Goal: Connect with others: Connect with others

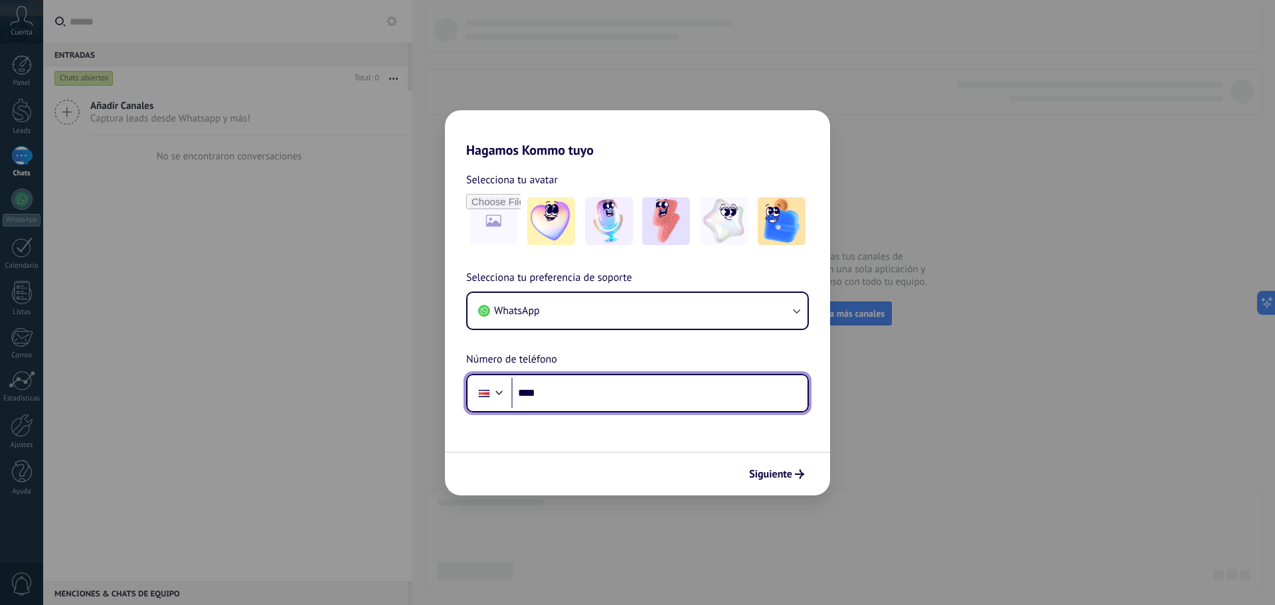
click at [595, 388] on input "****" at bounding box center [659, 393] width 296 height 31
type input "**********"
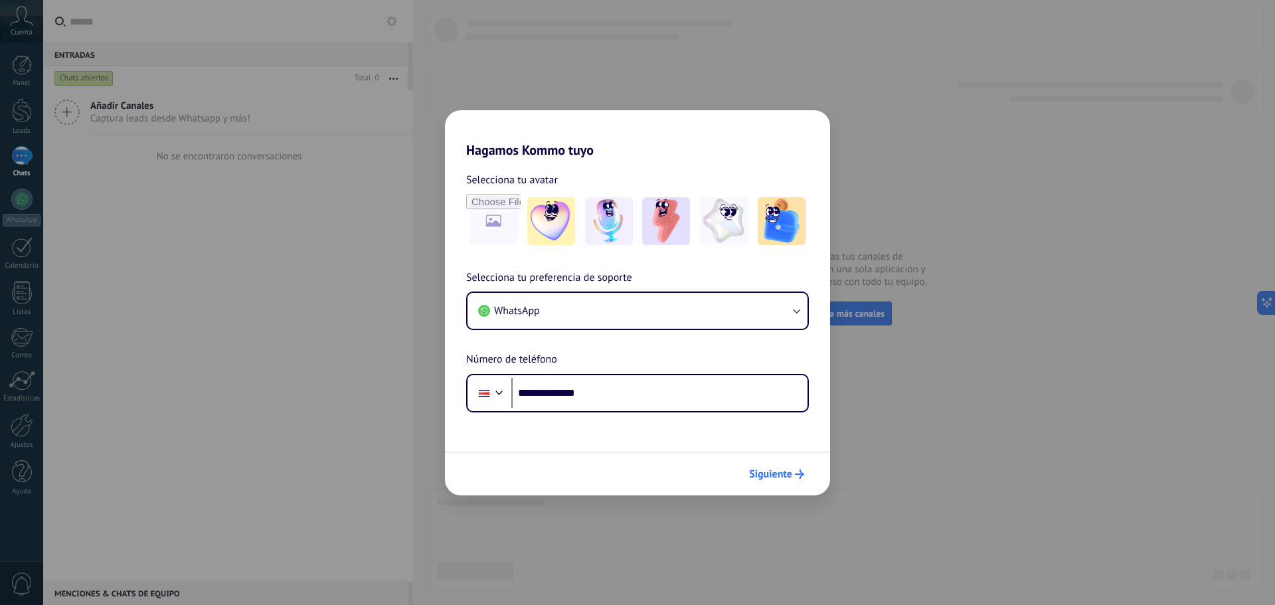
click at [786, 477] on span "Siguiente" at bounding box center [770, 473] width 43 height 9
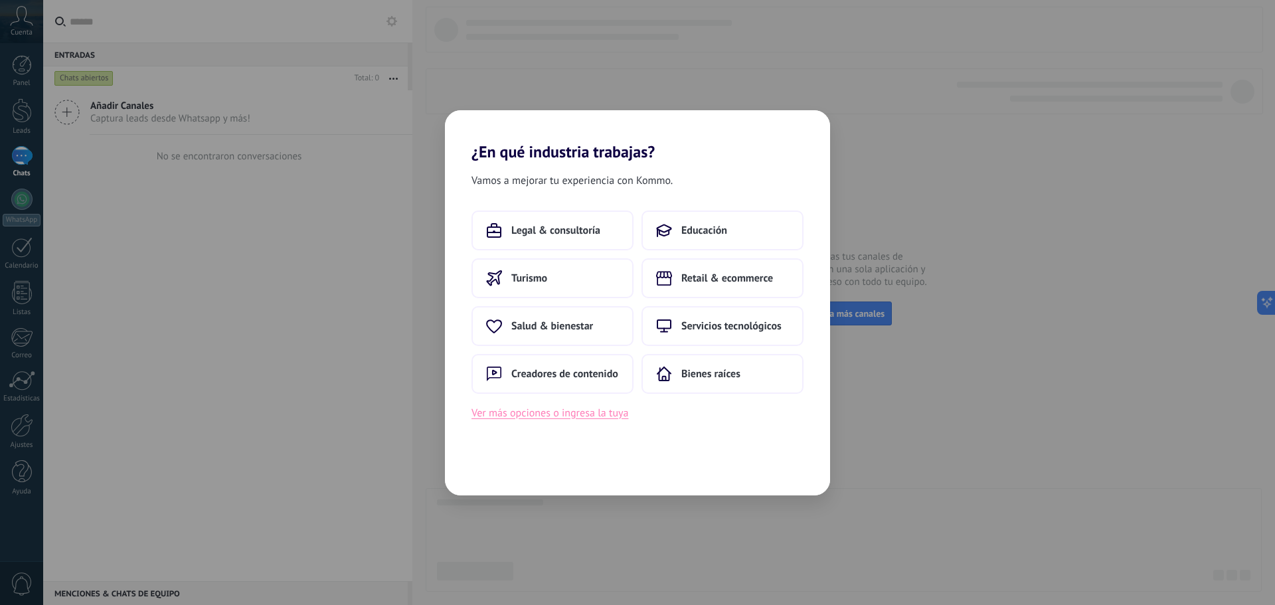
click at [530, 412] on button "Ver más opciones o ingresa la tuya" at bounding box center [549, 412] width 157 height 17
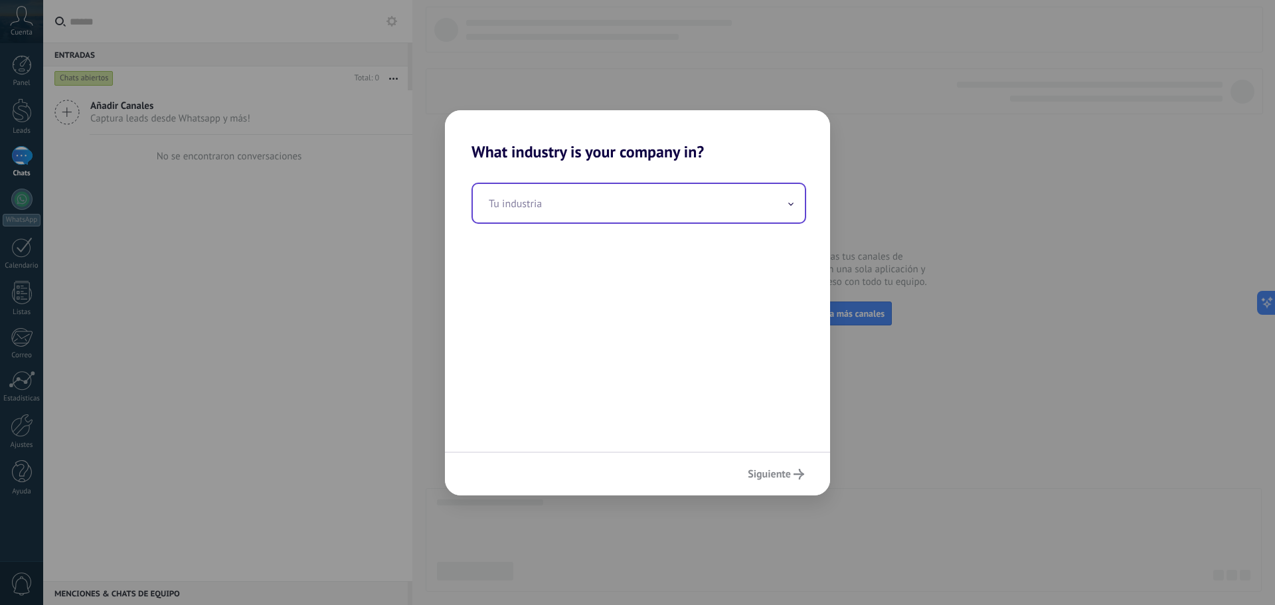
click at [782, 198] on input "text" at bounding box center [639, 203] width 332 height 39
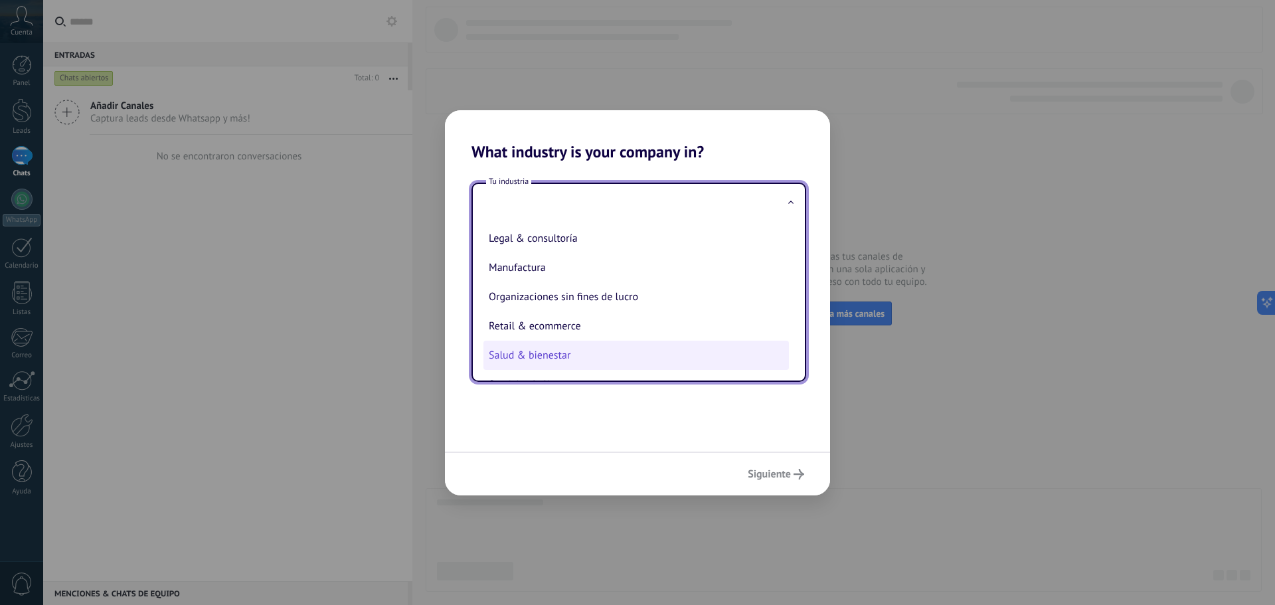
scroll to position [175, 0]
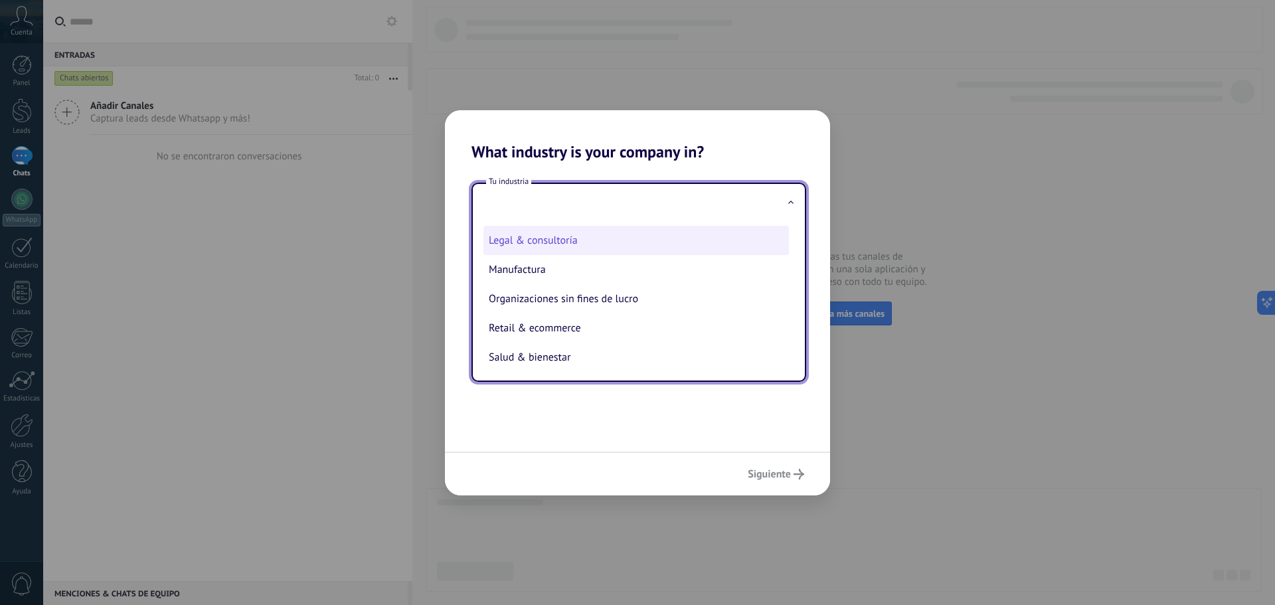
click at [601, 246] on li "Legal & consultoría" at bounding box center [635, 240] width 305 height 29
type input "**********"
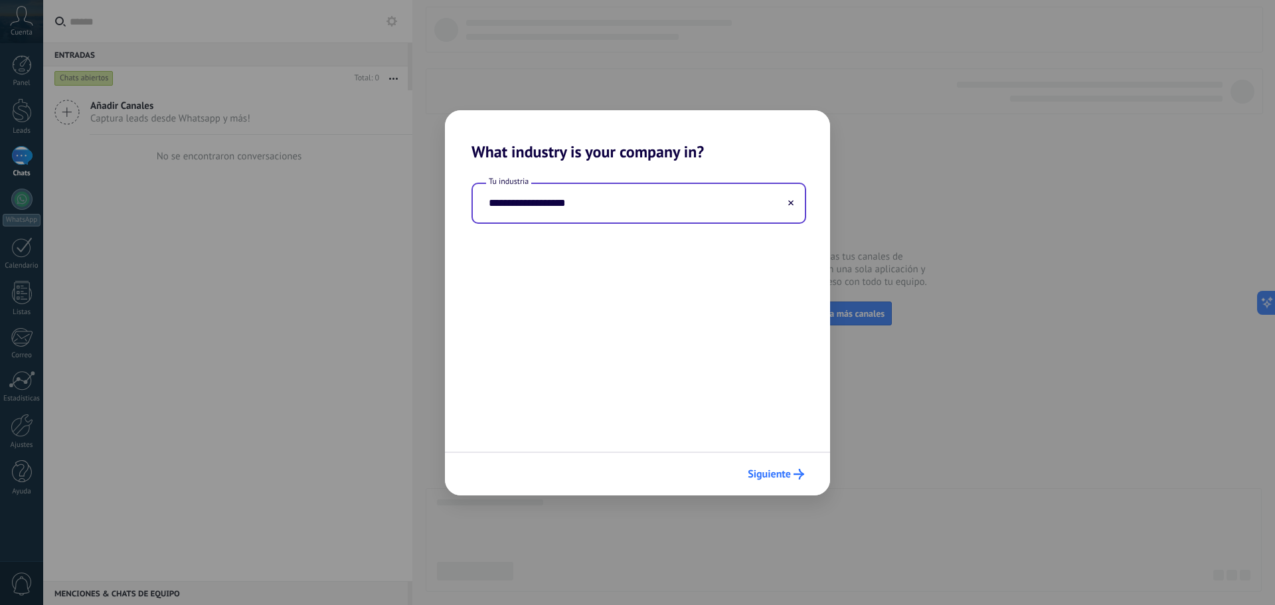
click at [795, 472] on icon "submit" at bounding box center [798, 474] width 11 height 11
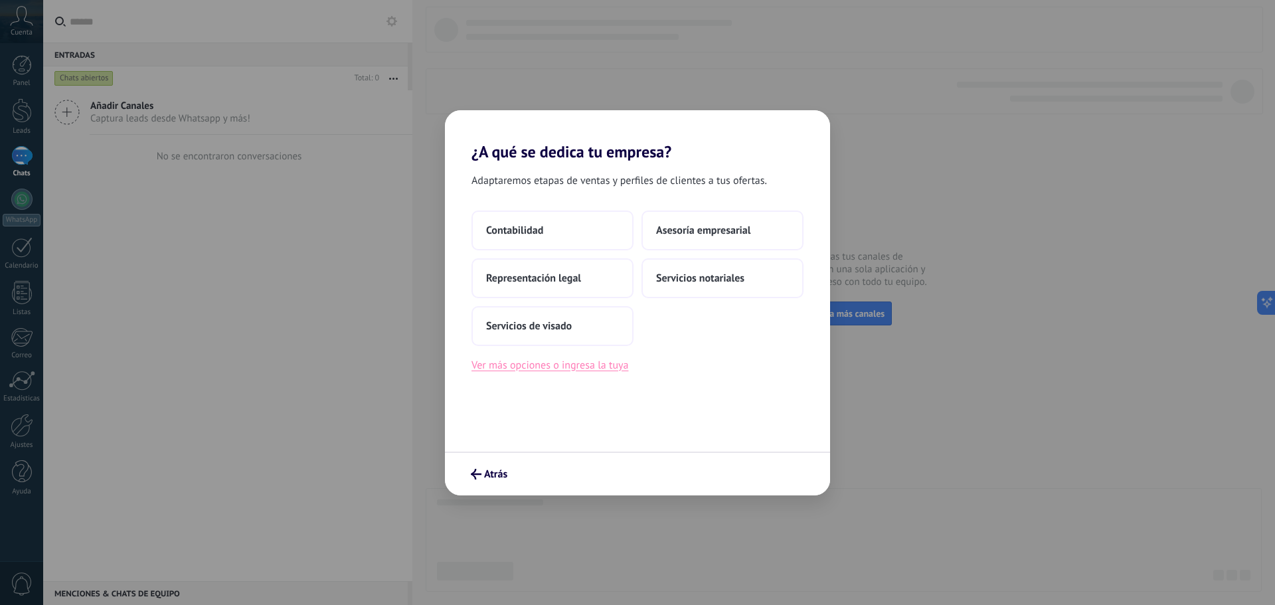
click at [499, 362] on button "Ver más opciones o ingresa la tuya" at bounding box center [549, 364] width 157 height 17
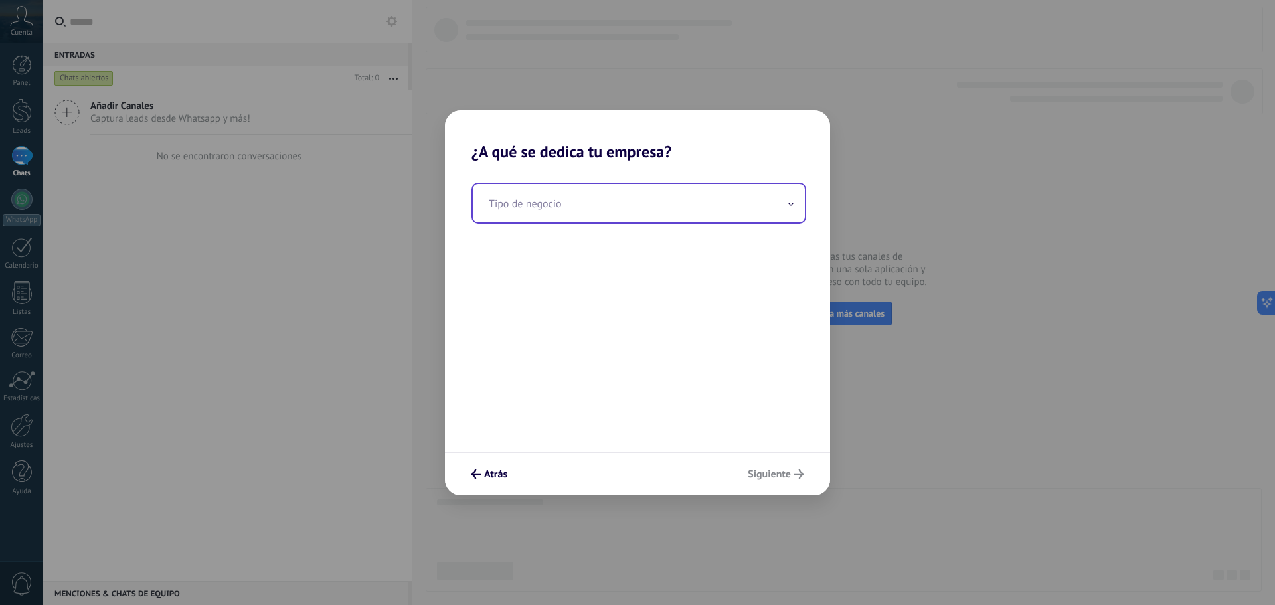
click at [671, 198] on input "text" at bounding box center [639, 203] width 332 height 39
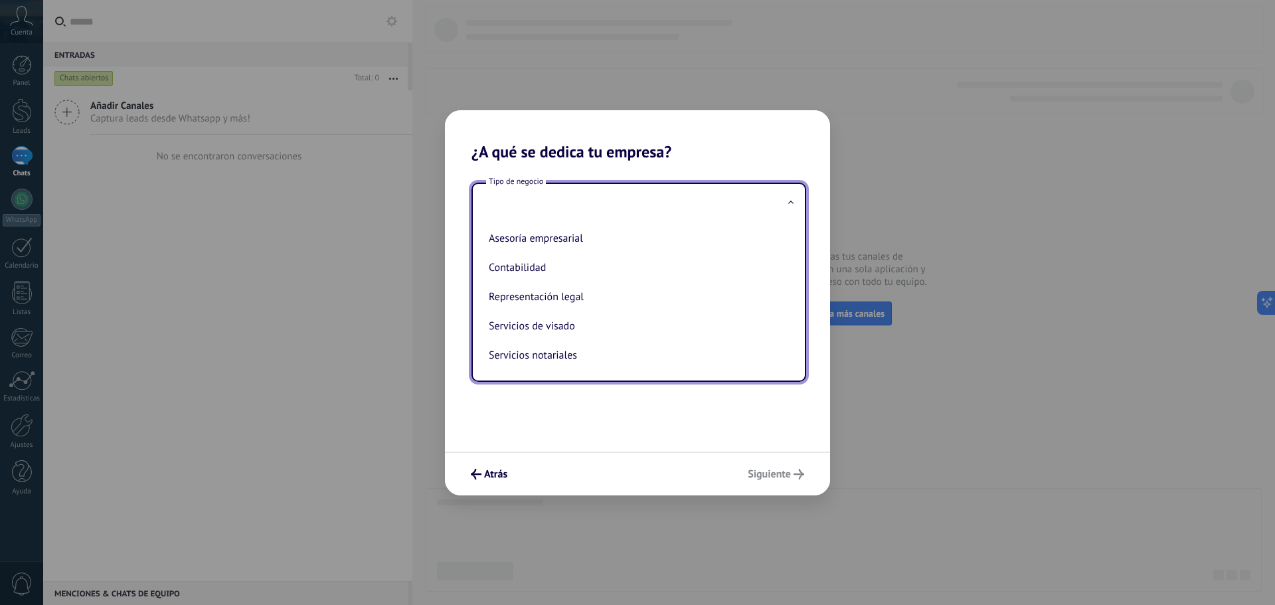
scroll to position [0, 0]
click at [479, 475] on icon "submit" at bounding box center [476, 474] width 11 height 11
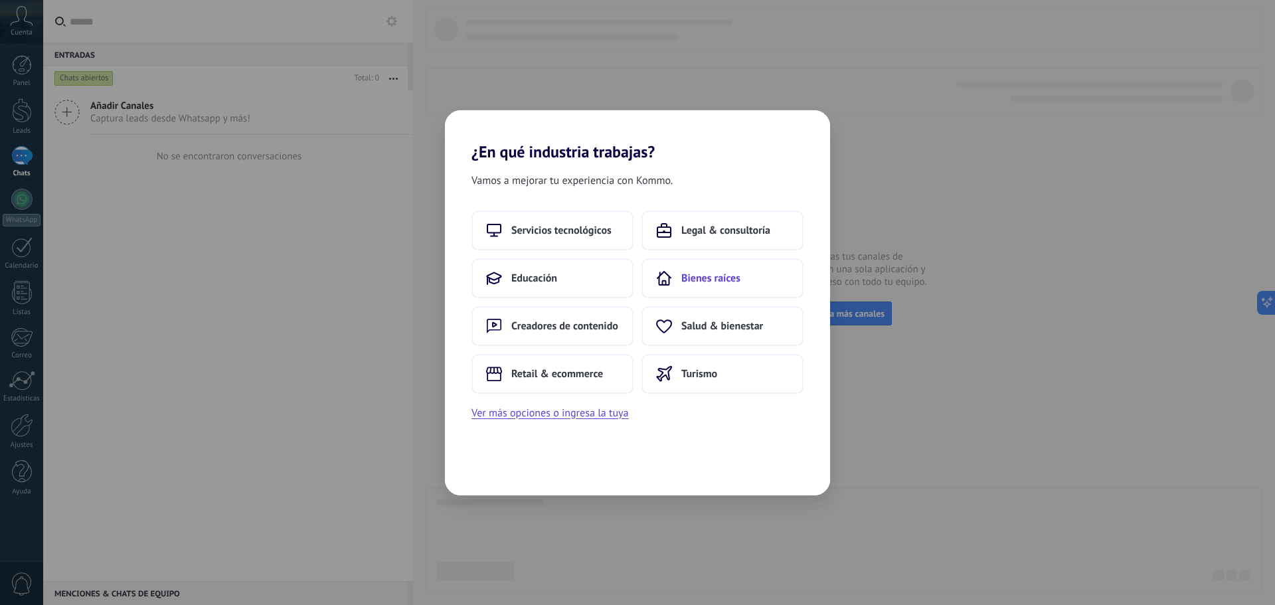
click at [727, 272] on span "Bienes raíces" at bounding box center [710, 278] width 59 height 13
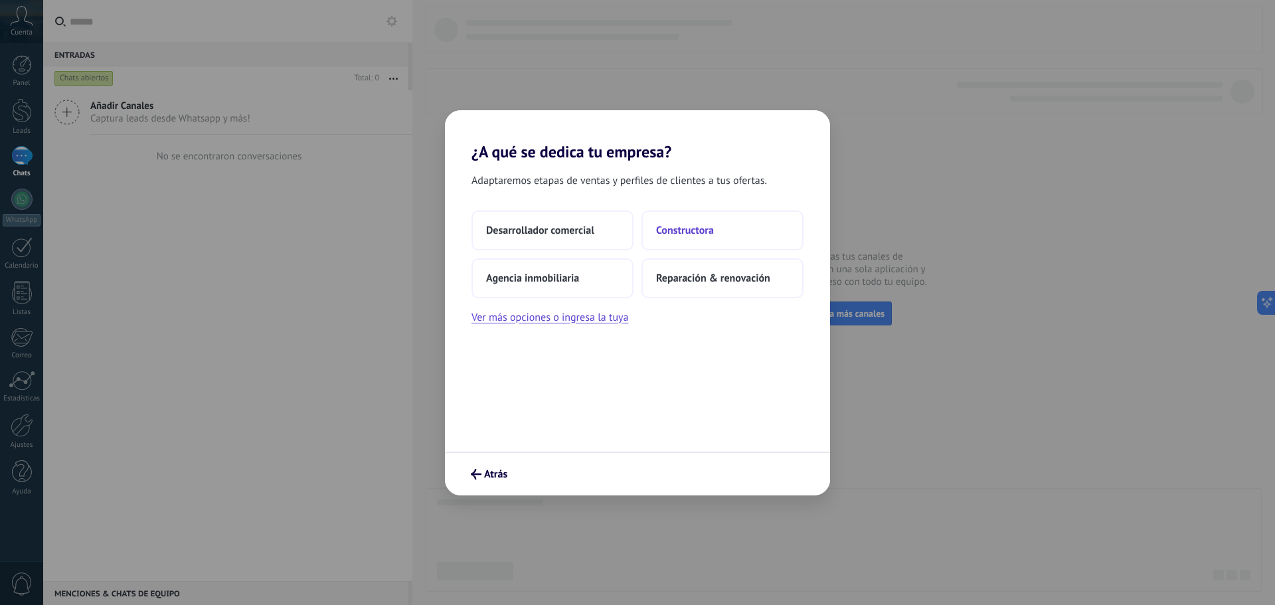
click at [676, 232] on span "Constructora" at bounding box center [685, 230] width 58 height 13
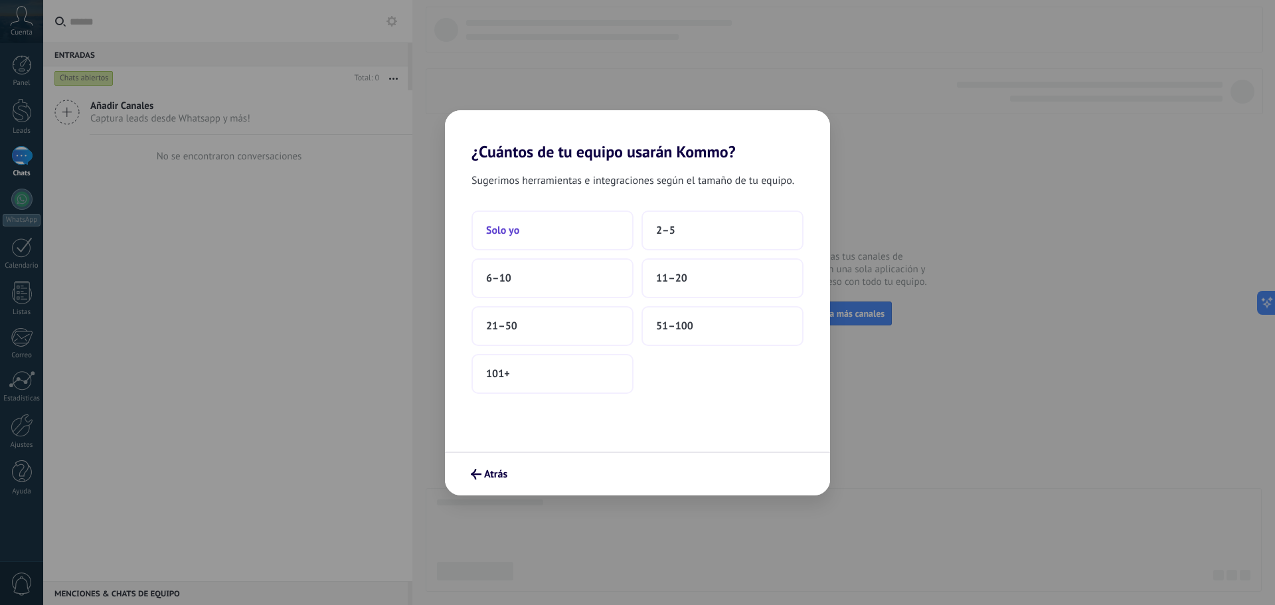
click at [557, 238] on button "Solo yo" at bounding box center [552, 230] width 162 height 40
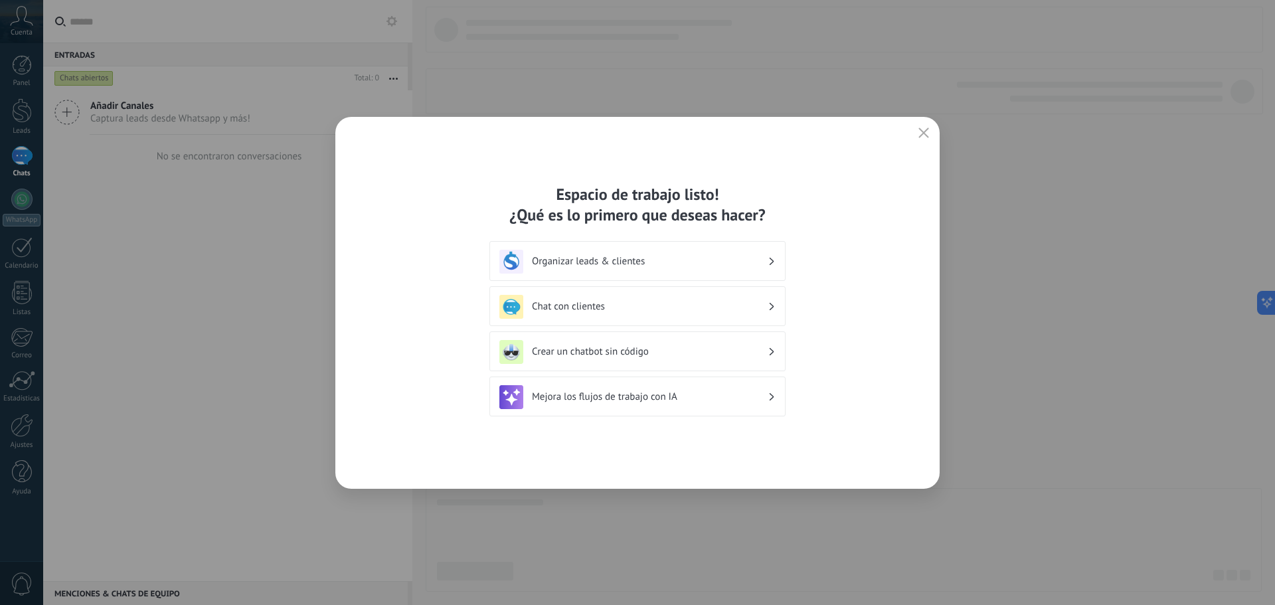
click at [626, 304] on h3 "Chat con clientes" at bounding box center [650, 306] width 236 height 13
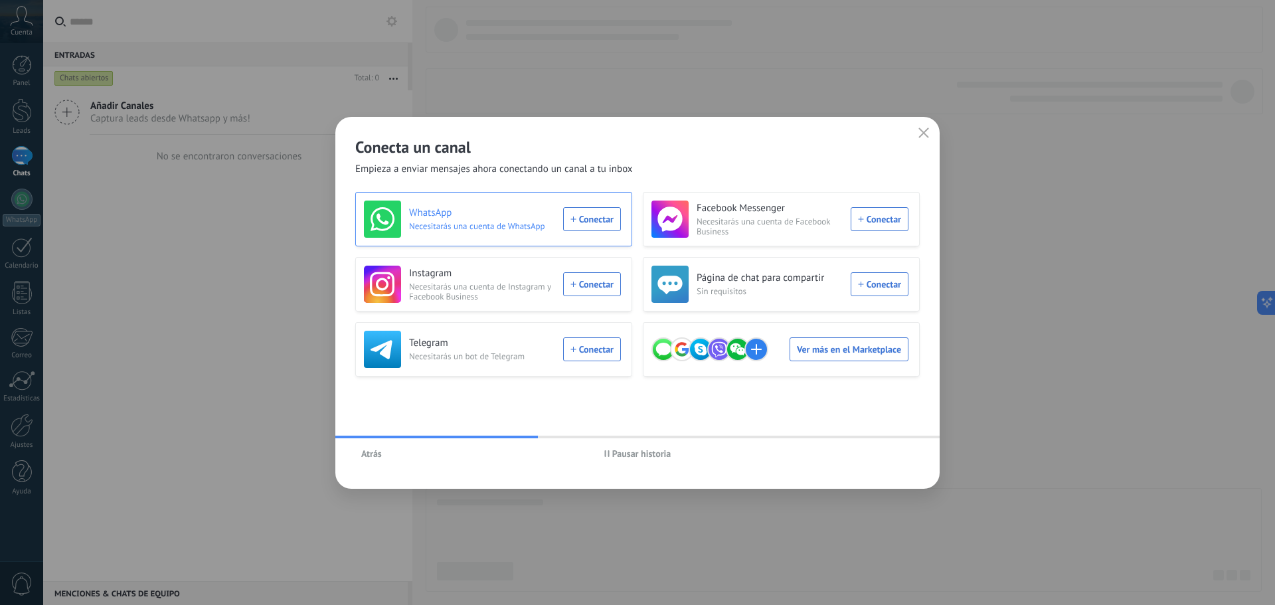
click at [606, 225] on div "WhatsApp Necesitarás una cuenta de WhatsApp Conectar" at bounding box center [492, 218] width 257 height 37
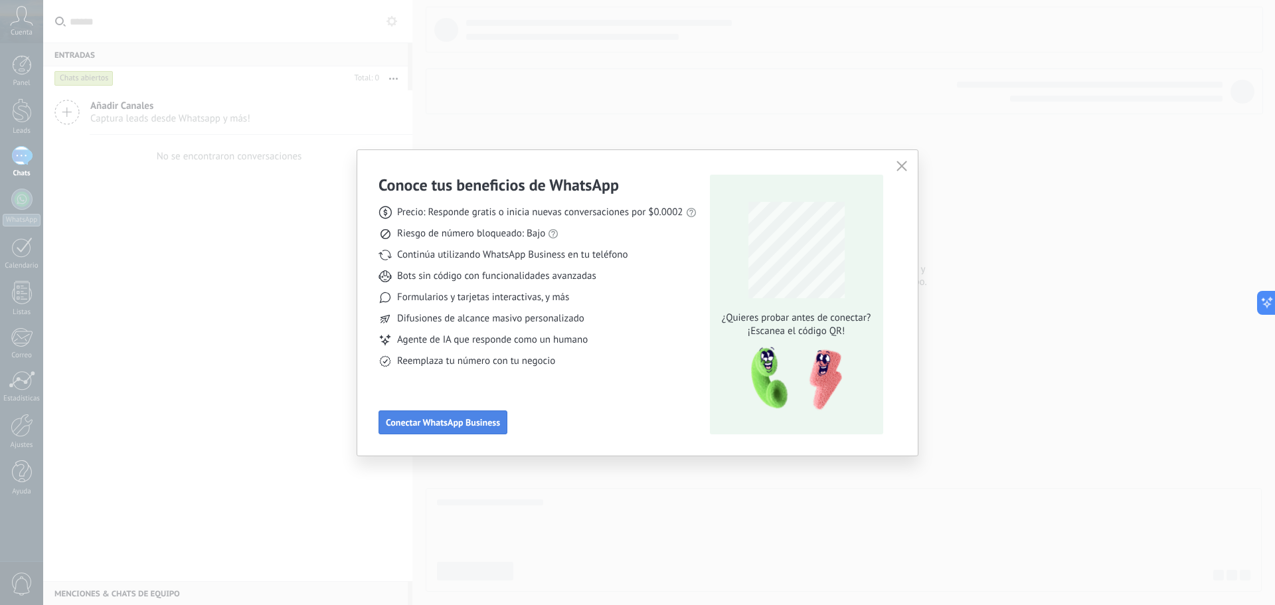
click at [462, 420] on span "Conectar WhatsApp Business" at bounding box center [443, 422] width 114 height 9
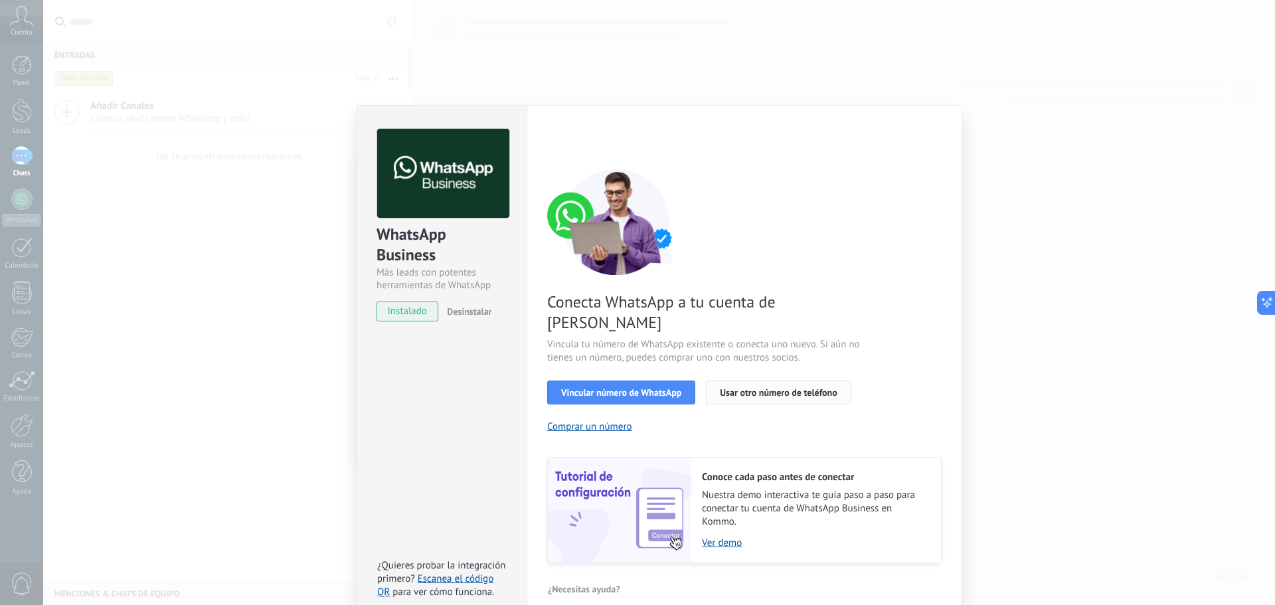
click at [753, 388] on span "Usar otro número de teléfono" at bounding box center [778, 392] width 117 height 9
